Goal: Information Seeking & Learning: Learn about a topic

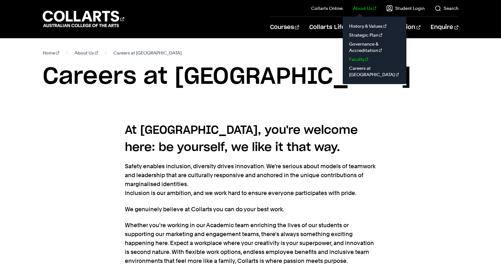
click at [366, 61] on link "Faculty" at bounding box center [374, 59] width 53 height 9
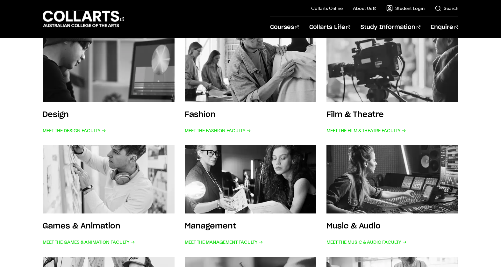
scroll to position [159, 0]
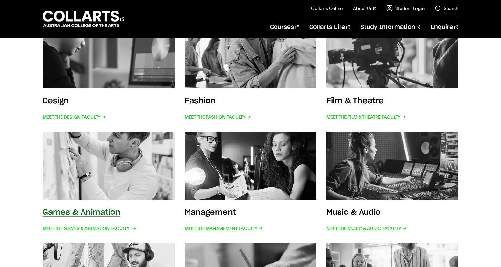
click at [98, 211] on h3 "Games & Animation" at bounding box center [82, 213] width 78 height 8
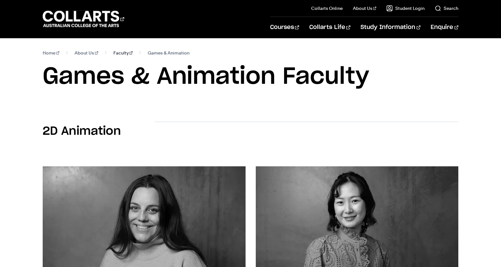
click at [116, 52] on link "Faculty" at bounding box center [122, 52] width 19 height 9
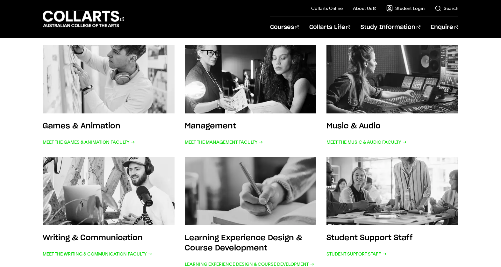
scroll to position [223, 0]
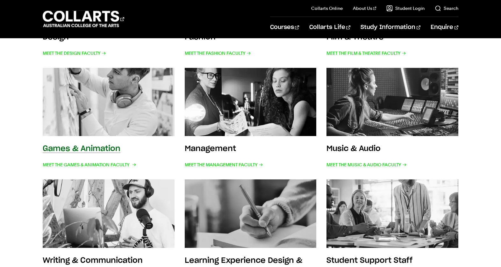
click at [91, 147] on h3 "Games & Animation" at bounding box center [82, 149] width 78 height 8
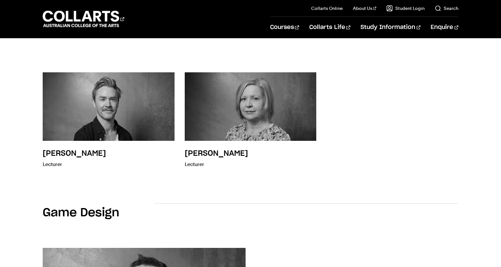
scroll to position [127, 0]
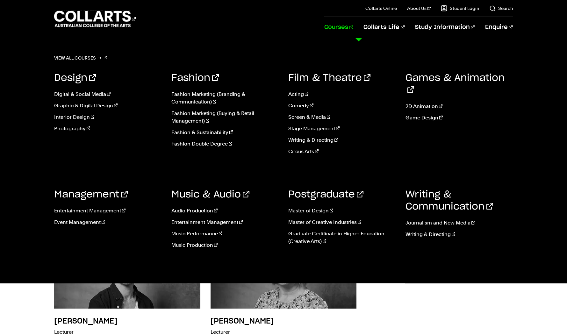
scroll to position [127, 0]
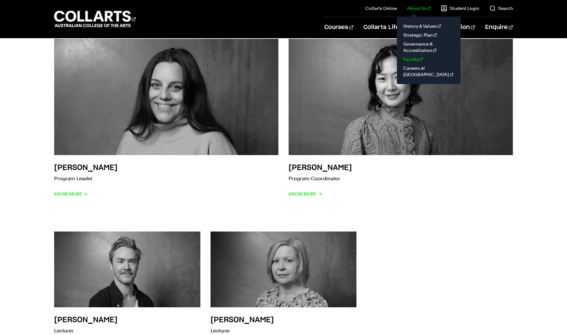
click at [418, 60] on link "Faculty" at bounding box center [428, 59] width 53 height 9
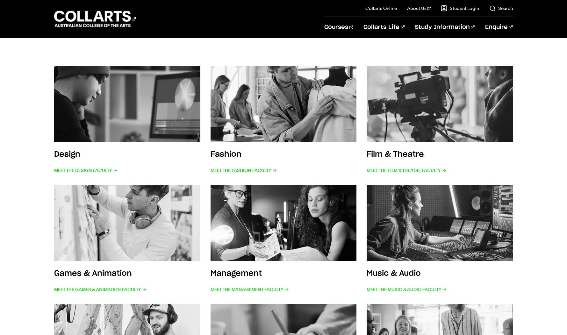
scroll to position [127, 0]
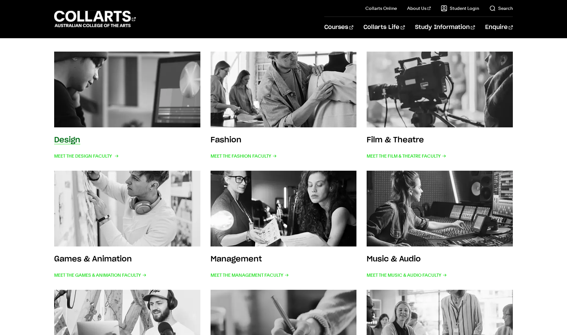
click at [69, 141] on h3 "Design" at bounding box center [67, 140] width 26 height 8
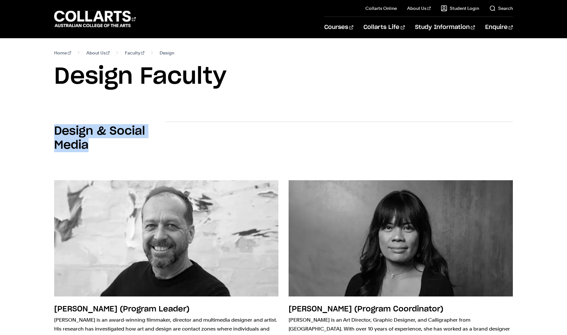
drag, startPoint x: 91, startPoint y: 146, endPoint x: 45, endPoint y: 132, distance: 48.6
click at [45, 132] on div "Design & Social Media" at bounding box center [283, 140] width 555 height 59
copy h2 "Design & Social Media"
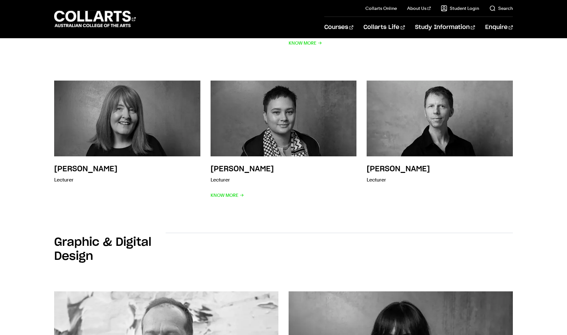
scroll to position [414, 0]
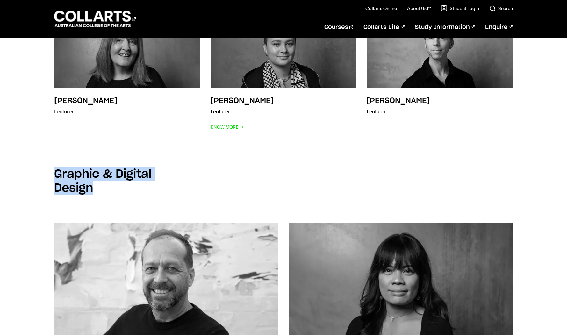
drag, startPoint x: 95, startPoint y: 181, endPoint x: 57, endPoint y: 165, distance: 41.2
click at [57, 167] on h2 "Graphic & Digital Design" at bounding box center [109, 181] width 111 height 28
copy h2 "Graphic & Digital Design"
